Goal: Task Accomplishment & Management: Manage account settings

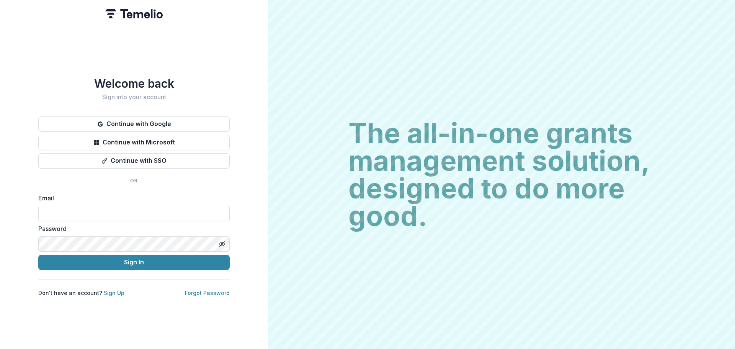
type input "**********"
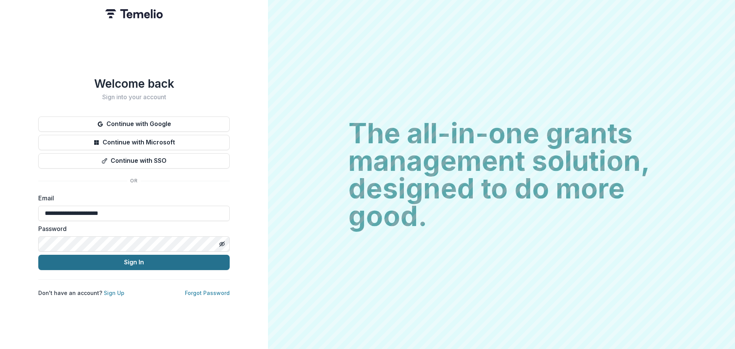
click at [110, 261] on button "Sign In" at bounding box center [133, 261] width 191 height 15
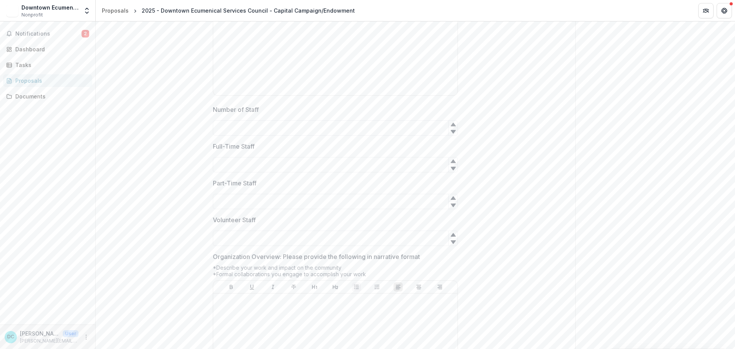
scroll to position [1378, 0]
click at [694, 82] on div "Send comments or questions to [PERSON_NAME] Family Foundation in the box below.…" at bounding box center [655, 45] width 160 height 2803
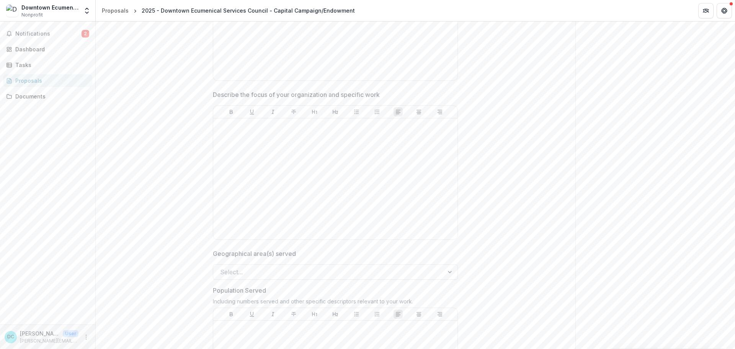
scroll to position [995, 0]
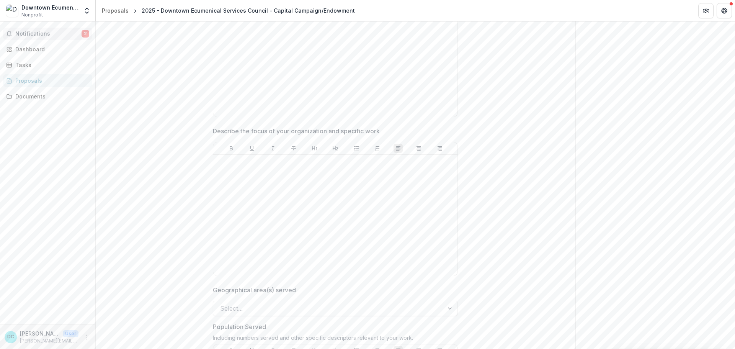
click at [43, 35] on span "Notifications" at bounding box center [48, 34] width 66 height 7
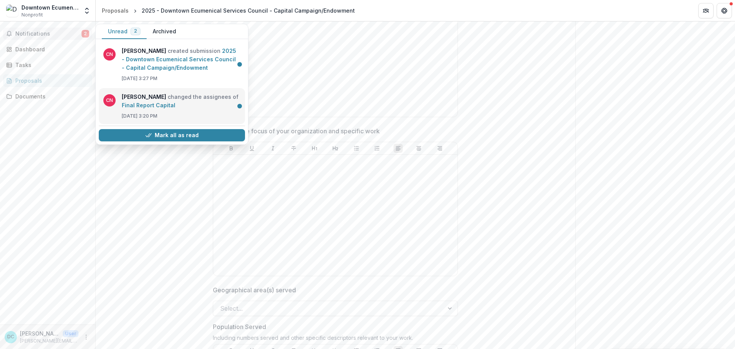
click at [169, 102] on link "Final Report Capital" at bounding box center [149, 105] width 54 height 7
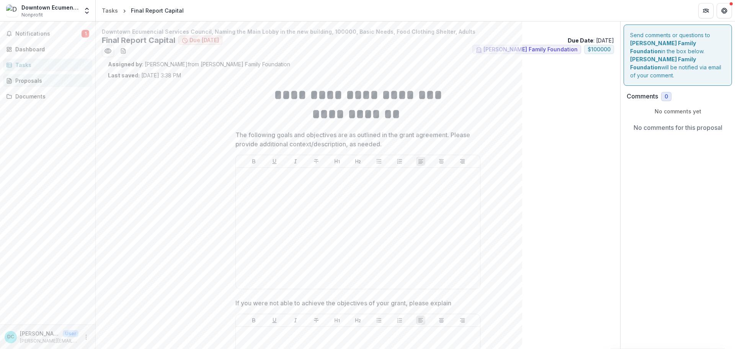
click at [34, 80] on div "Proposals" at bounding box center [50, 81] width 71 height 8
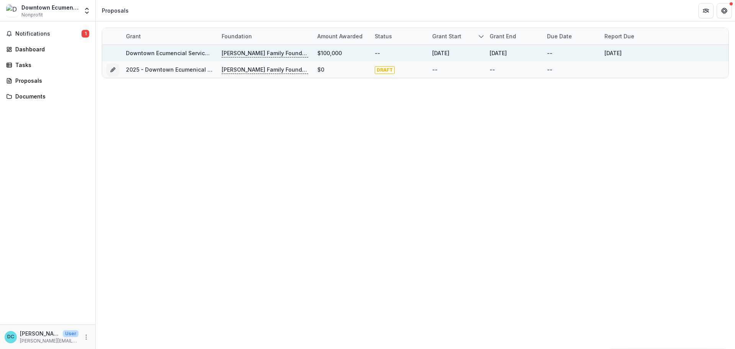
click at [239, 53] on p "[PERSON_NAME] Family Foundation" at bounding box center [265, 53] width 86 height 8
click at [189, 53] on link "Downtown Ecumencial Services Council, Naming the Main Lobby in the new building…" at bounding box center [309, 53] width 367 height 7
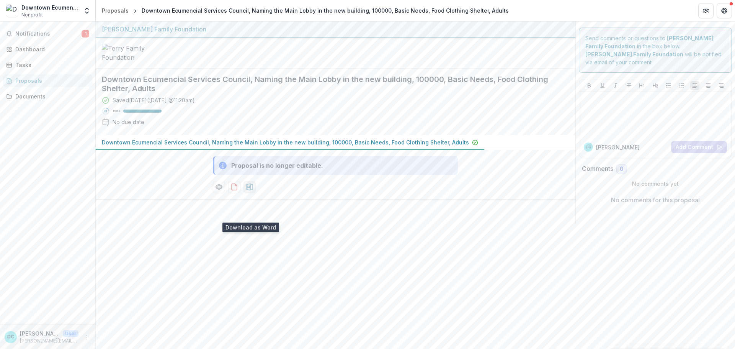
click at [253, 191] on icon "download-proposal" at bounding box center [250, 187] width 8 height 8
click at [233, 191] on icon "download-proposal" at bounding box center [234, 187] width 8 height 8
click at [220, 191] on icon "Preview 485c170c-684e-4dfb-840c-42656e997ec1-0.pdf" at bounding box center [219, 187] width 8 height 8
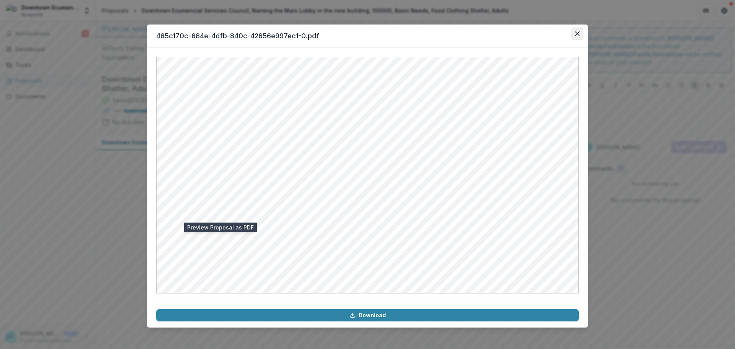
click at [579, 34] on icon "Close" at bounding box center [577, 33] width 5 height 5
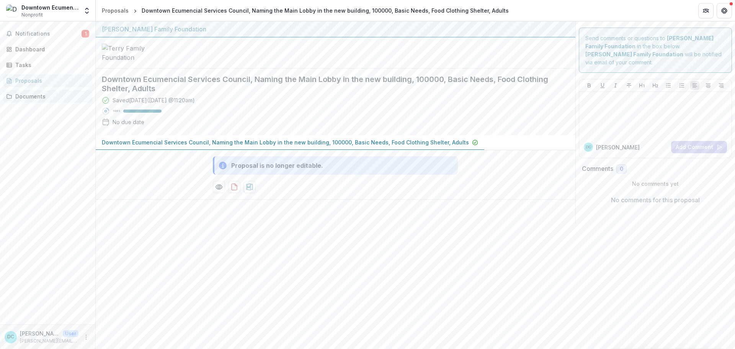
click at [24, 95] on div "Documents" at bounding box center [50, 96] width 71 height 8
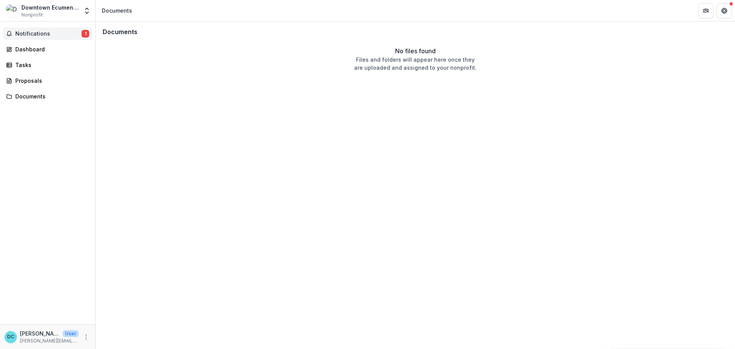
click at [23, 35] on span "Notifications" at bounding box center [48, 34] width 66 height 7
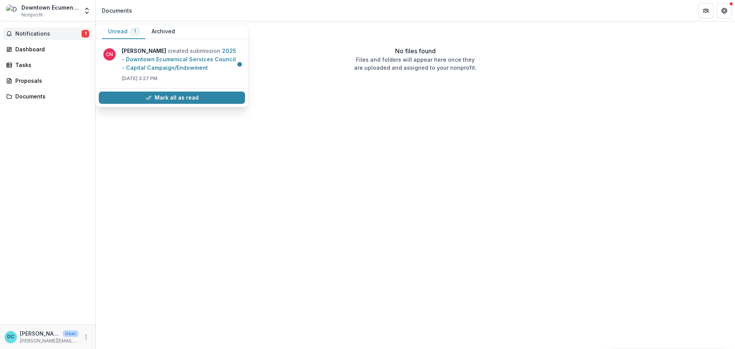
click at [165, 28] on button "Archived" at bounding box center [163, 31] width 36 height 15
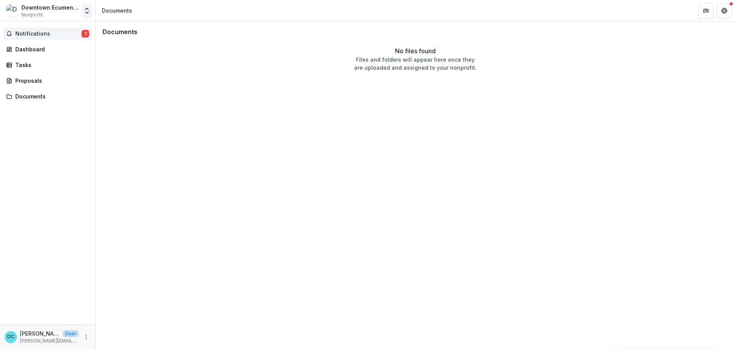
click at [88, 12] on polyline "Open entity switcher" at bounding box center [86, 13] width 3 height 2
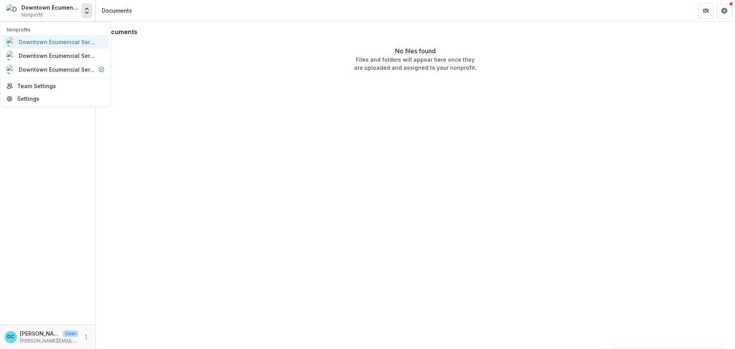
click at [69, 41] on div "Downtown Ecumenical Services Council - DESC" at bounding box center [57, 42] width 77 height 8
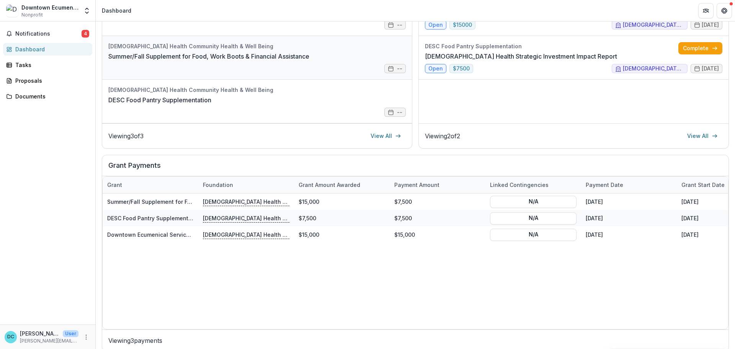
scroll to position [153, 0]
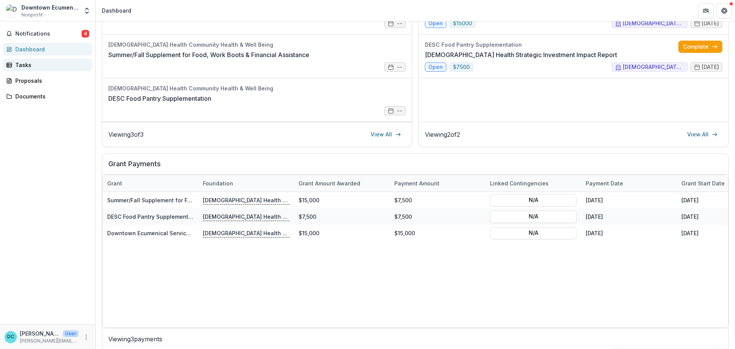
click at [20, 63] on div "Tasks" at bounding box center [50, 65] width 71 height 8
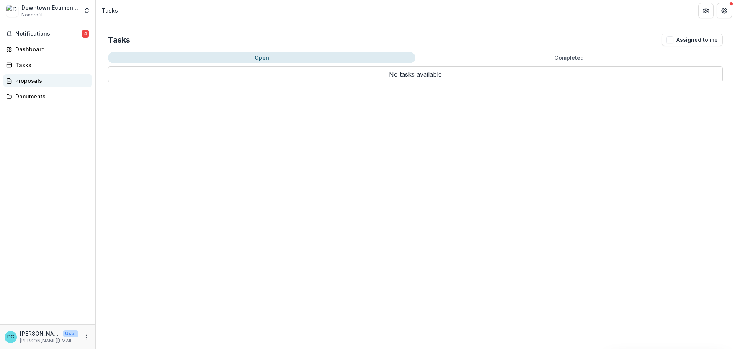
click at [25, 78] on div "Proposals" at bounding box center [50, 81] width 71 height 8
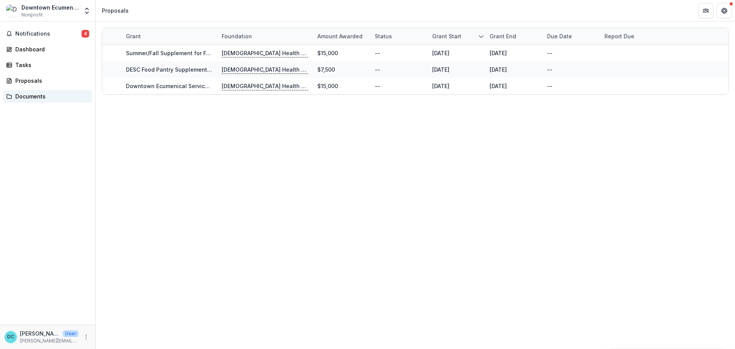
click at [29, 96] on div "Documents" at bounding box center [50, 96] width 71 height 8
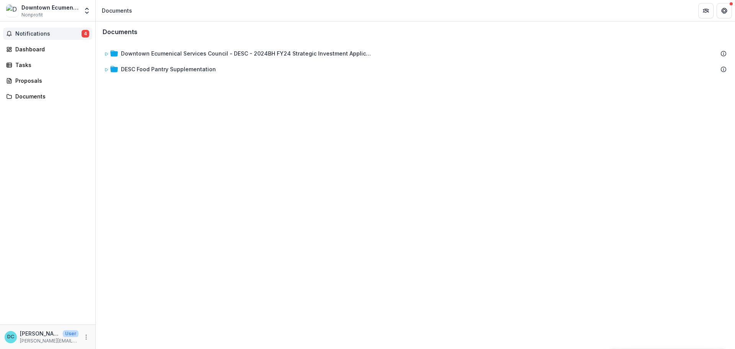
click at [43, 32] on span "Notifications" at bounding box center [48, 34] width 66 height 7
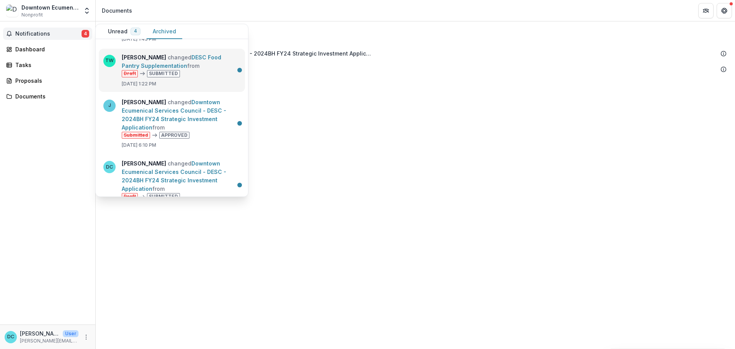
scroll to position [40, 0]
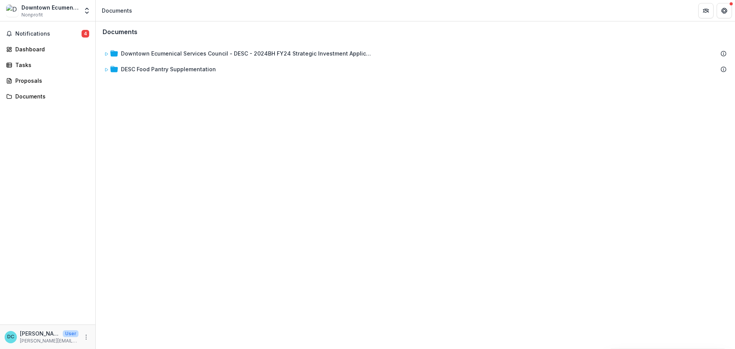
click at [44, 7] on div "Downtown Ecumenical Services Council - DESC" at bounding box center [49, 7] width 57 height 8
click at [88, 13] on icon "Open entity switcher" at bounding box center [87, 11] width 8 height 8
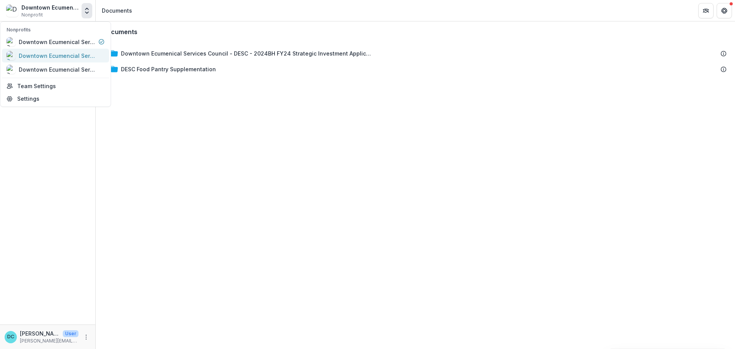
click at [68, 57] on div "Downtown Ecumencial Services Council" at bounding box center [57, 56] width 77 height 8
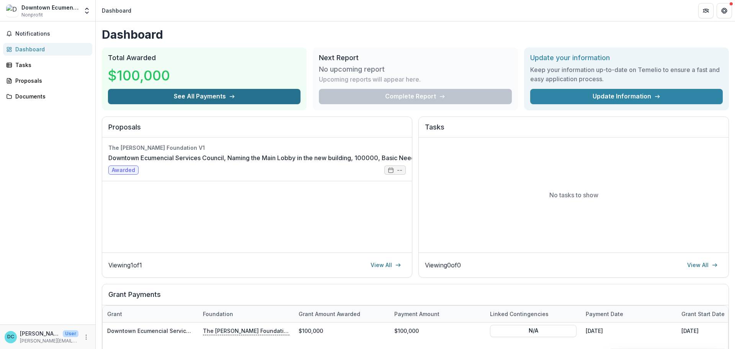
click at [217, 97] on button "See All Payments" at bounding box center [204, 96] width 192 height 15
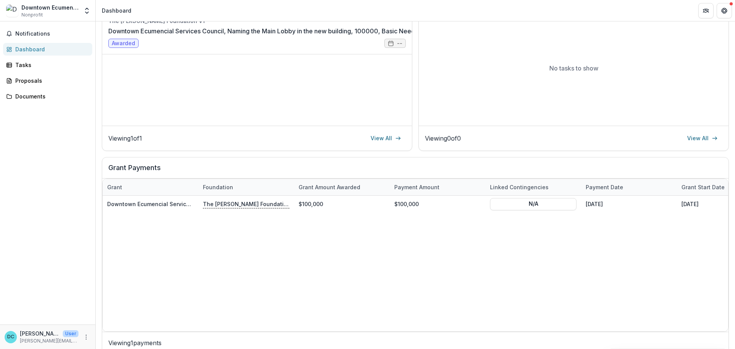
scroll to position [132, 0]
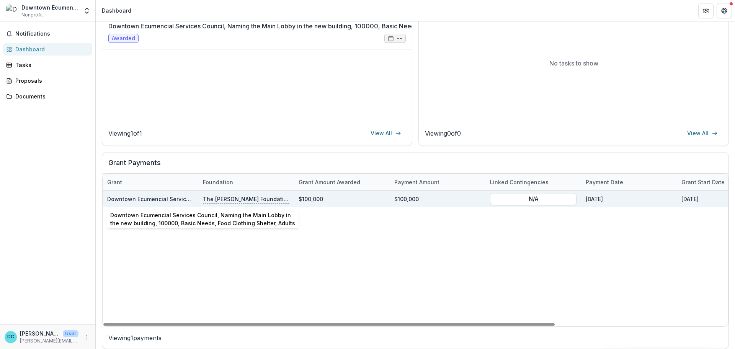
click at [169, 200] on link "Downtown Ecumencial Services Council, Naming the Main Lobby in the new building…" at bounding box center [290, 199] width 367 height 7
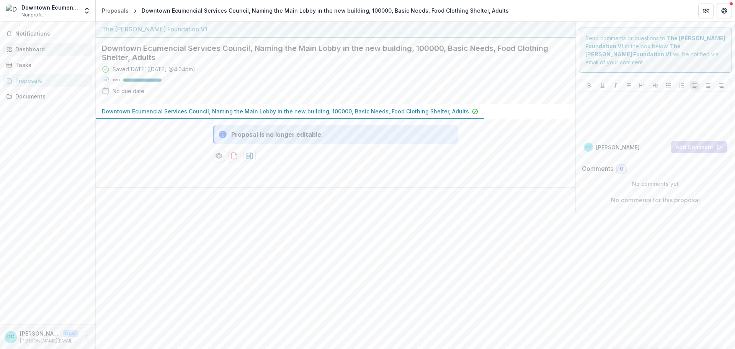
click at [31, 48] on div "Dashboard" at bounding box center [50, 49] width 71 height 8
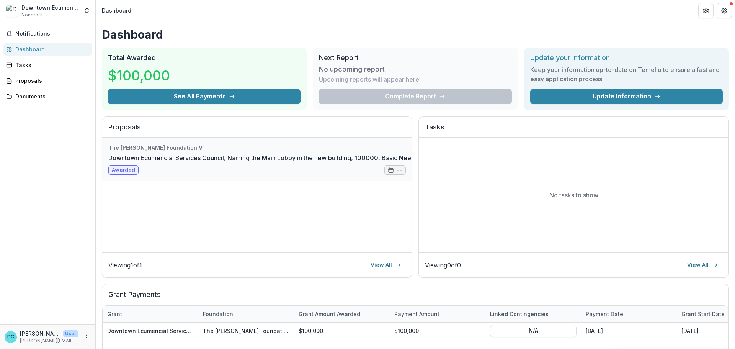
click at [132, 162] on link "Downtown Ecumencial Services Council, Naming the Main Lobby in the new building…" at bounding box center [306, 157] width 397 height 9
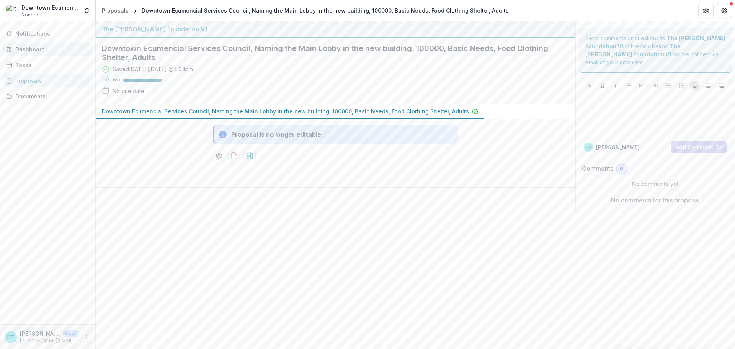
click at [34, 44] on link "Dashboard" at bounding box center [47, 49] width 89 height 13
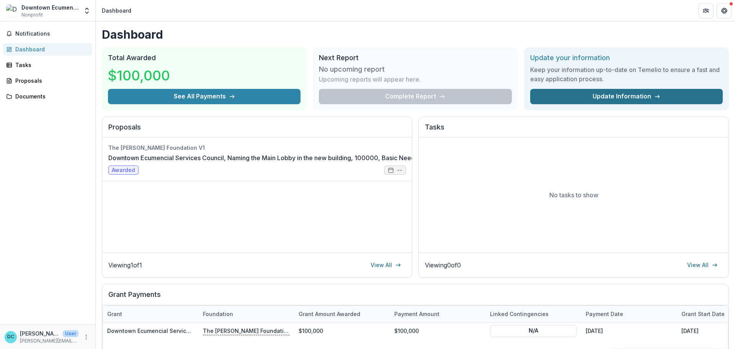
click at [607, 97] on link "Update Information" at bounding box center [626, 96] width 192 height 15
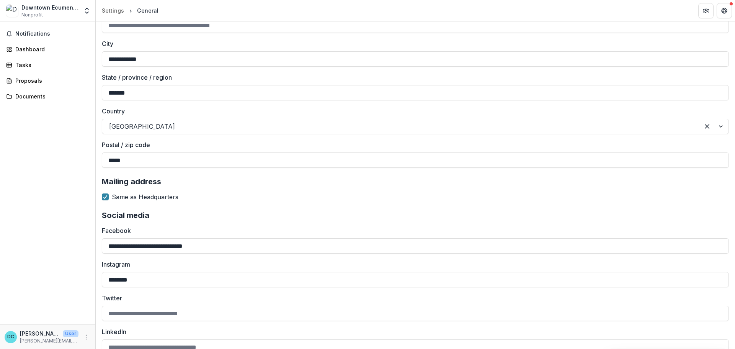
scroll to position [756, 0]
